Goal: Information Seeking & Learning: Learn about a topic

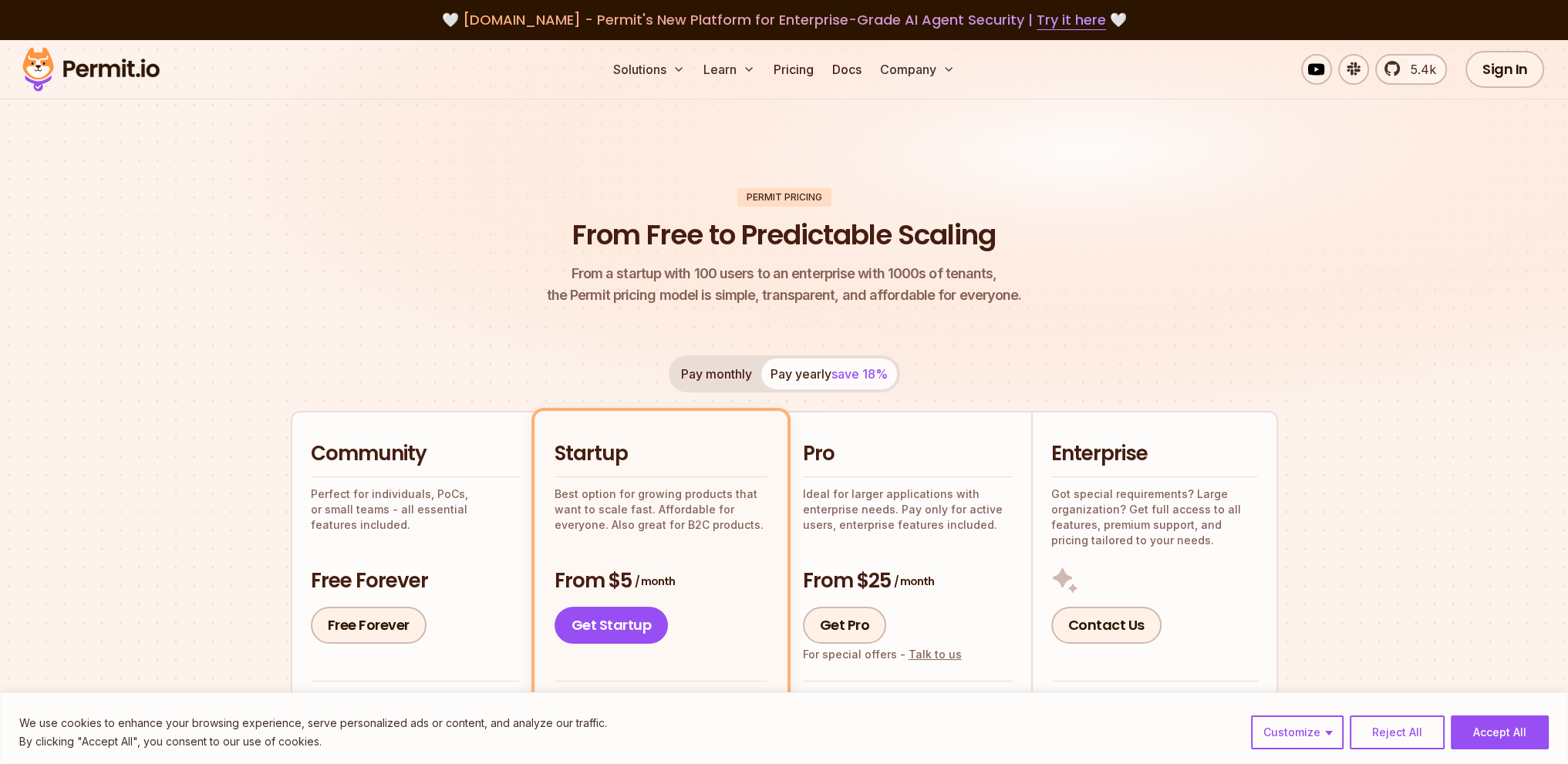
click at [1275, 253] on header "Permit Pricing From Free to Predictable Scaling From a startup with 100 users t…" at bounding box center [784, 248] width 987 height 119
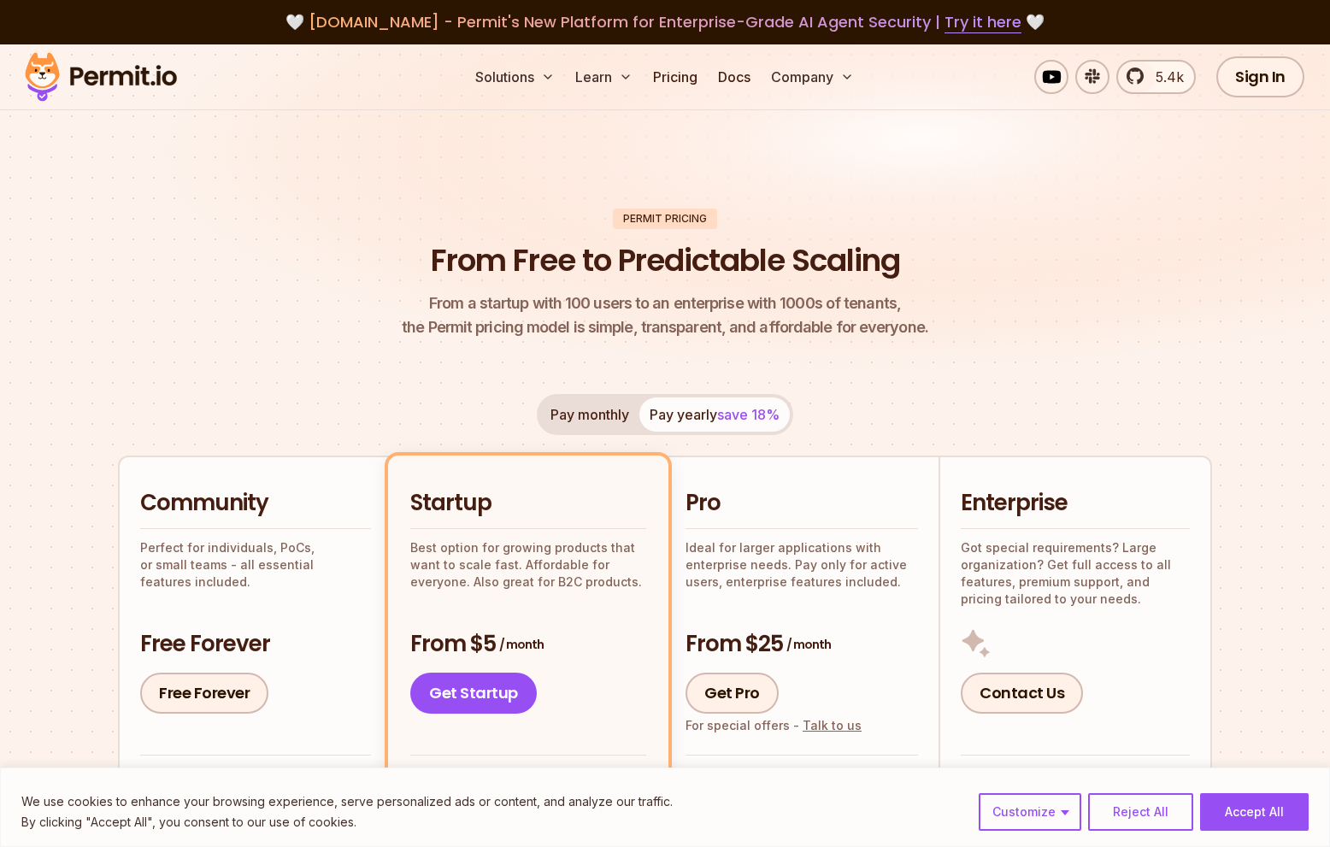
click at [1264, 792] on div "We use cookies to enhance your browsing experience, serve personalized ads or c…" at bounding box center [664, 812] width 1287 height 41
click at [1265, 813] on button "Accept All" at bounding box center [1254, 812] width 109 height 38
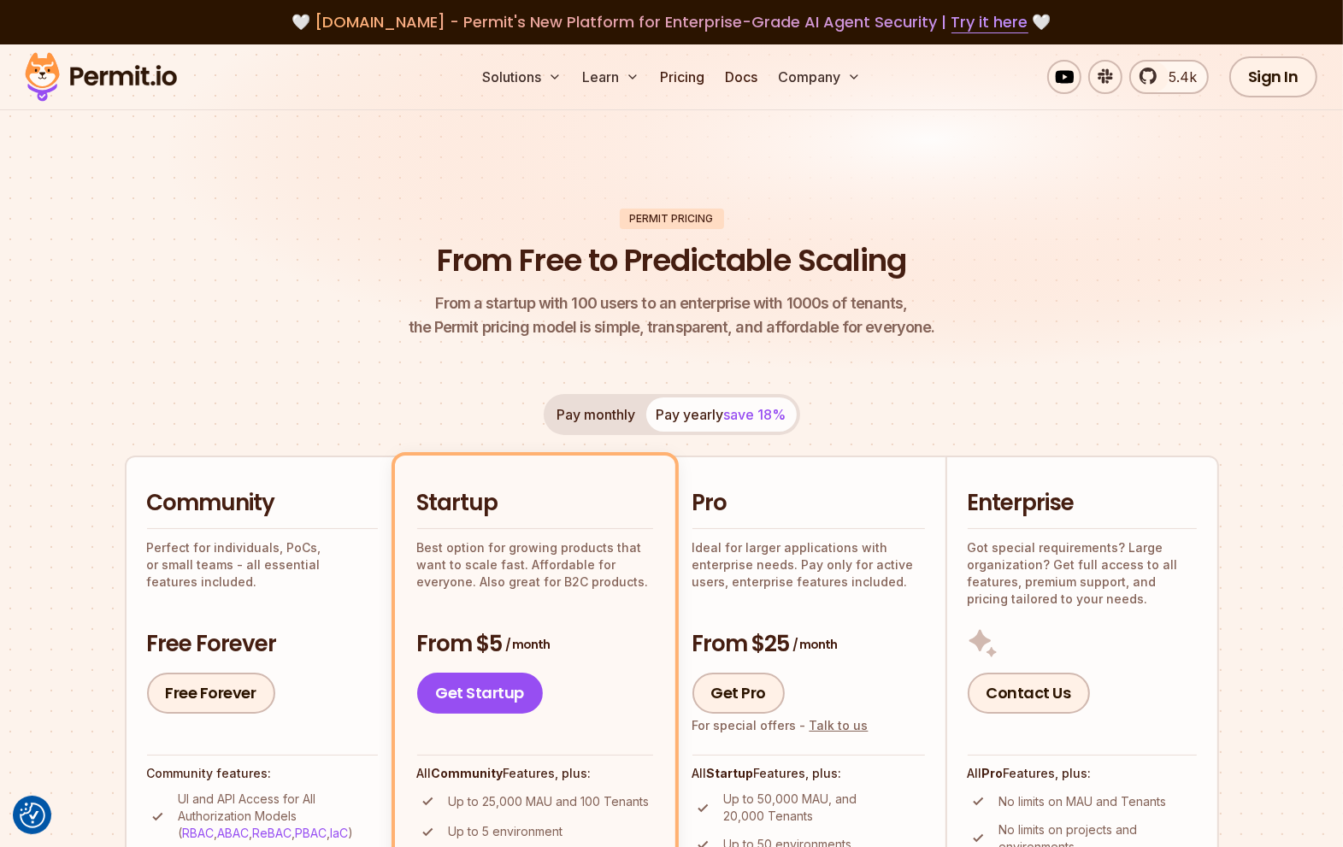
click at [38, 75] on img at bounding box center [101, 77] width 168 height 58
